Goal: Navigation & Orientation: Understand site structure

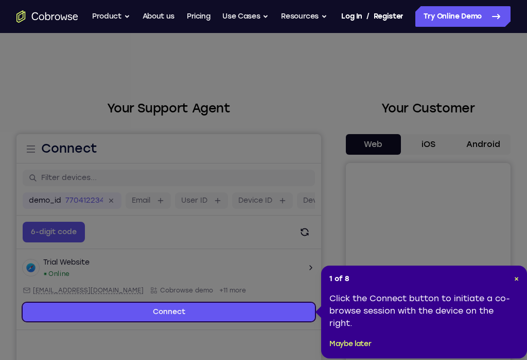
click at [509, 277] on header "1 of 8 ×" at bounding box center [425, 279] width 190 height 10
click at [523, 272] on div "1 of 8 × Click the Connect button to initiate a co-browse session with the devi…" at bounding box center [424, 311] width 206 height 93
click at [522, 271] on div "1 of 8 × Click the Connect button to initiate a co-browse session with the devi…" at bounding box center [424, 311] width 206 height 93
click at [515, 281] on span "×" at bounding box center [517, 278] width 5 height 9
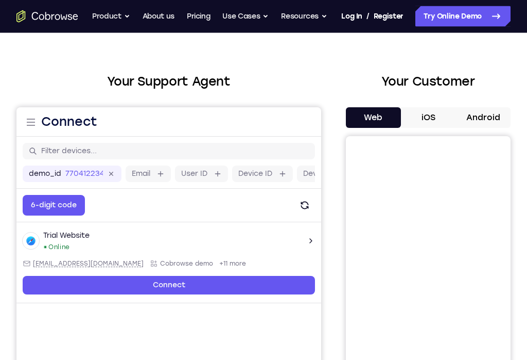
click at [479, 118] on button "Android" at bounding box center [483, 118] width 55 height 21
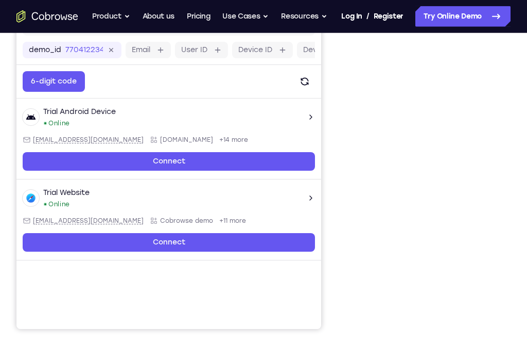
scroll to position [166, 0]
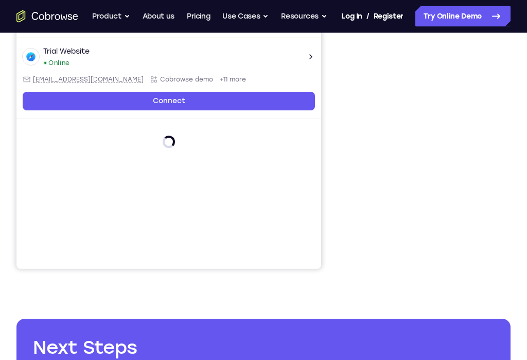
scroll to position [209, 0]
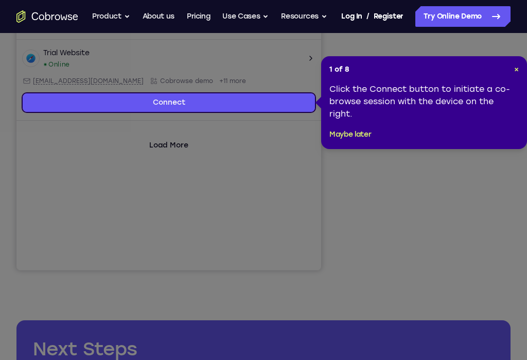
click at [517, 69] on span "×" at bounding box center [517, 69] width 5 height 9
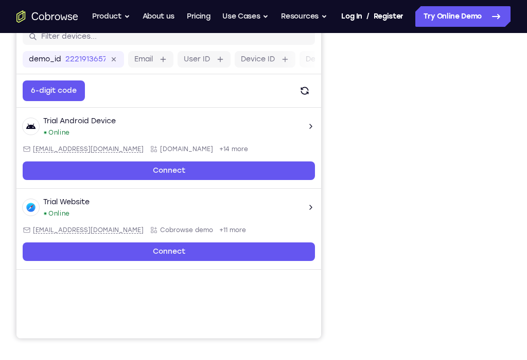
scroll to position [139, 0]
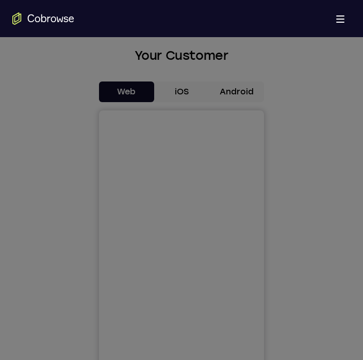
scroll to position [444, 0]
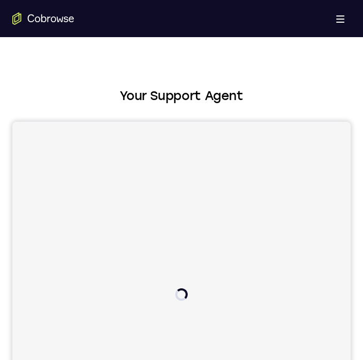
click at [344, 20] on button "Open main menu" at bounding box center [340, 18] width 21 height 21
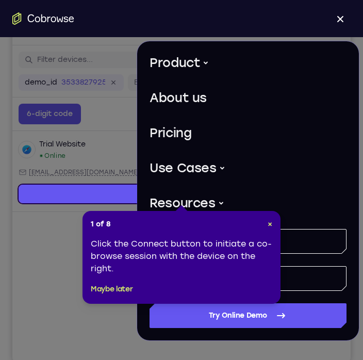
scroll to position [120, 0]
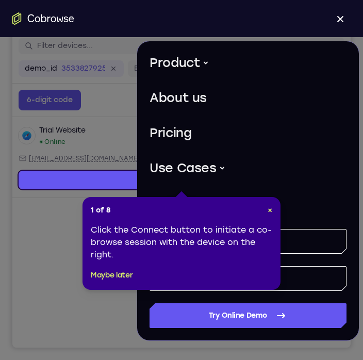
click at [270, 212] on span "×" at bounding box center [269, 210] width 5 height 9
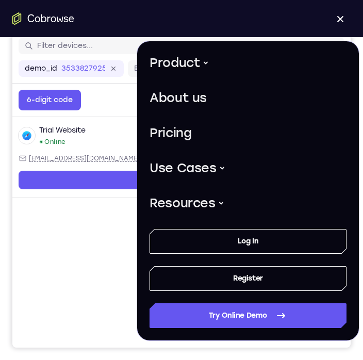
click at [58, 229] on main "demo_id 3533827925 3533827925 Email User ID Device ID Device name 6-digit code …" at bounding box center [181, 203] width 338 height 345
click at [50, 226] on main "demo_id 3533827925 3533827925 Email User ID Device ID Device name 6-digit code …" at bounding box center [181, 203] width 338 height 345
click at [20, 23] on icon "Go to the home page" at bounding box center [43, 18] width 62 height 12
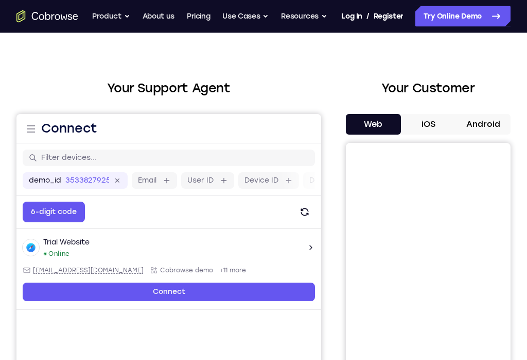
scroll to position [0, 0]
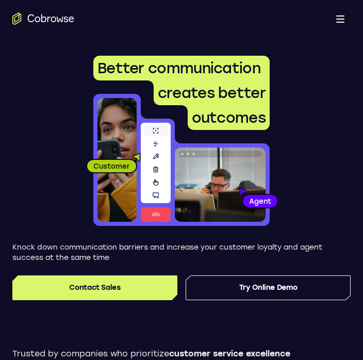
click at [306, 134] on div "Customer Agent Agent" at bounding box center [181, 160] width 338 height 132
